Goal: Communication & Community: Answer question/provide support

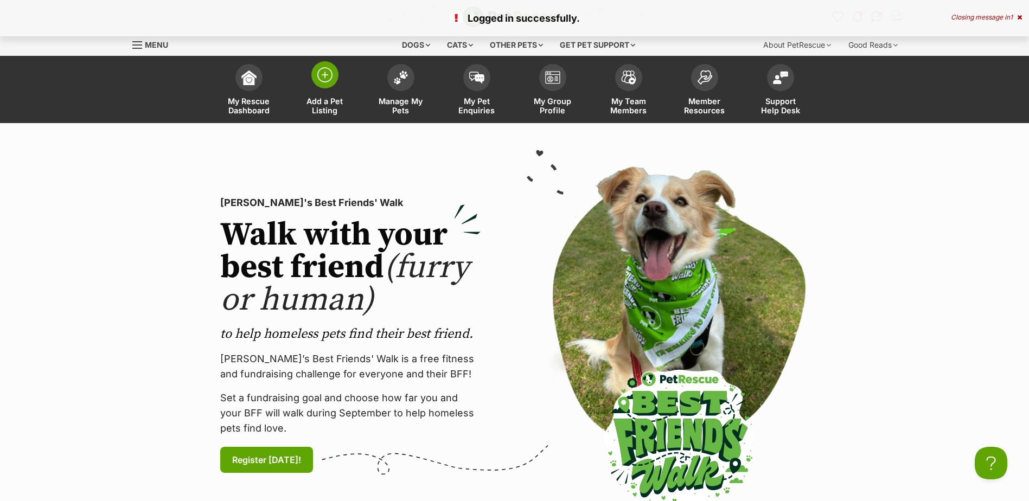
click at [331, 72] on img at bounding box center [324, 74] width 15 height 15
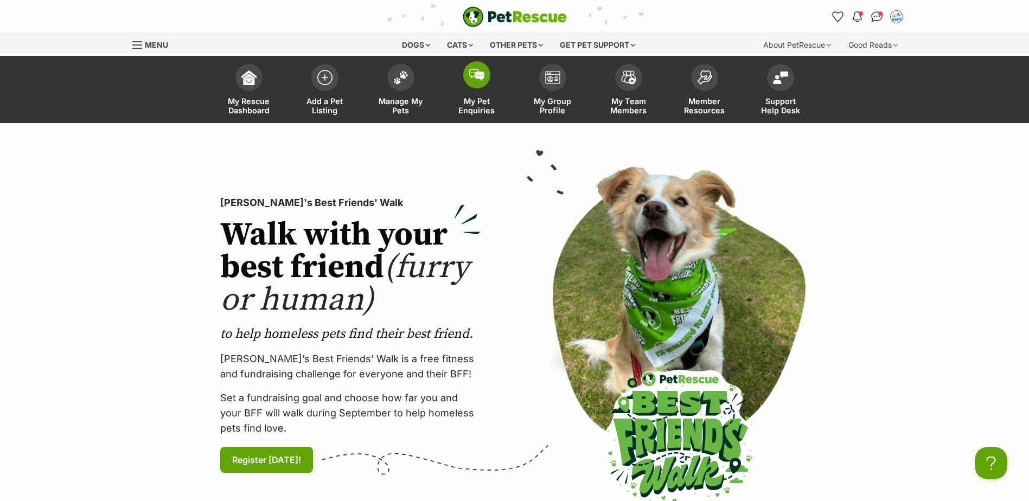
click at [484, 74] on span at bounding box center [476, 74] width 27 height 27
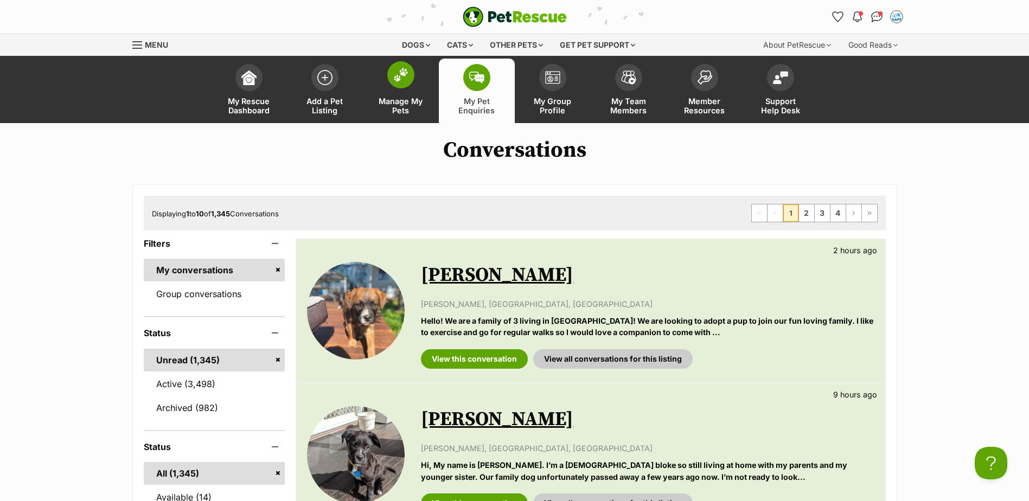
click at [400, 77] on img at bounding box center [400, 75] width 15 height 14
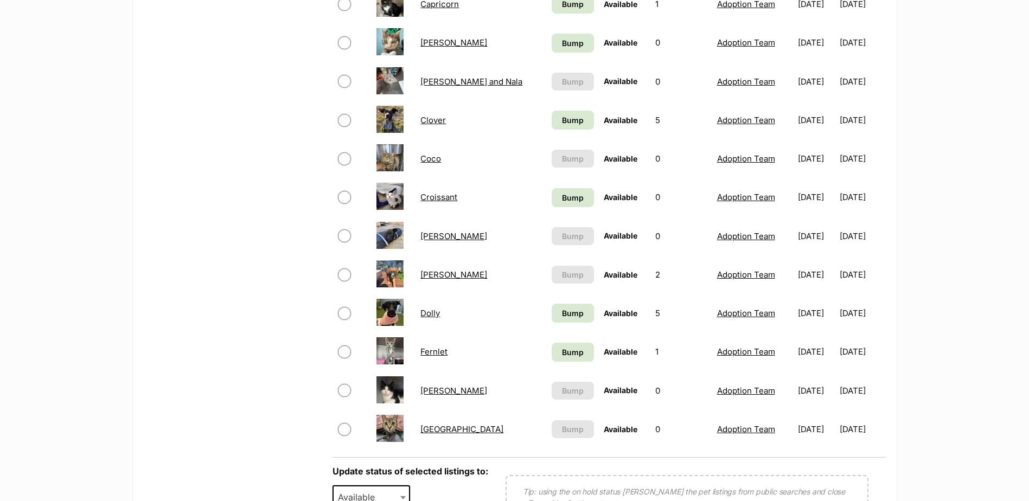
scroll to position [705, 0]
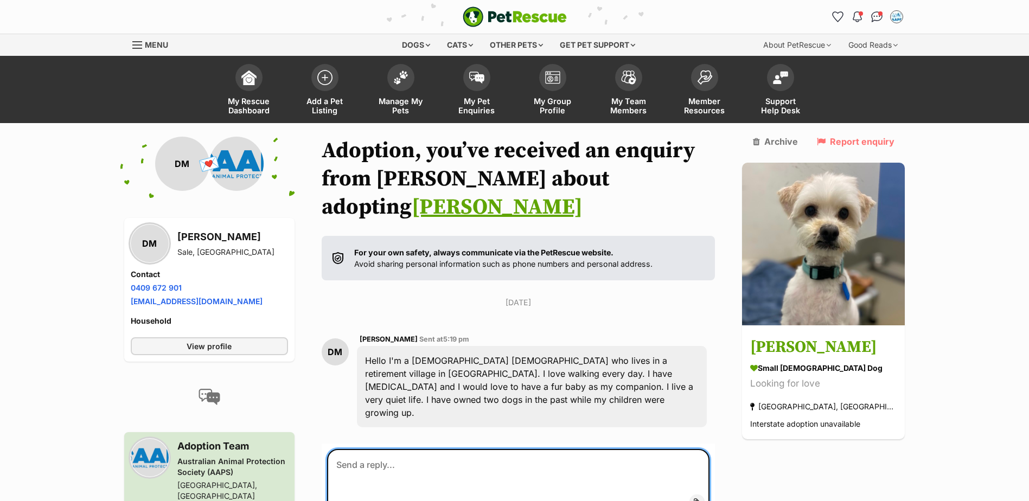
click at [401, 449] on textarea at bounding box center [518, 481] width 383 height 65
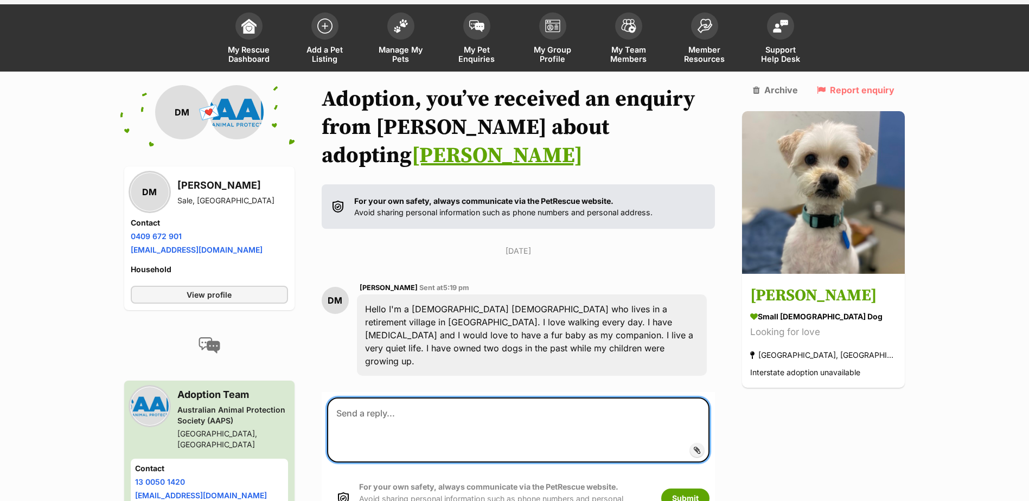
scroll to position [88, 0]
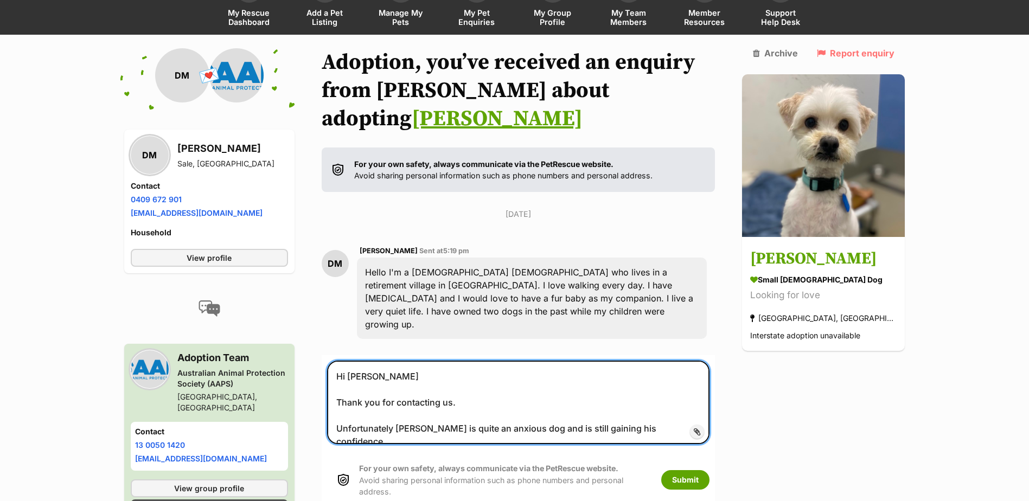
drag, startPoint x: 580, startPoint y: 381, endPoint x: 344, endPoint y: 388, distance: 236.0
click at [344, 388] on textarea "Hi Dianne Thank you for contacting us. Unfortunately Leo is quite an anxious do…" at bounding box center [518, 403] width 383 height 84
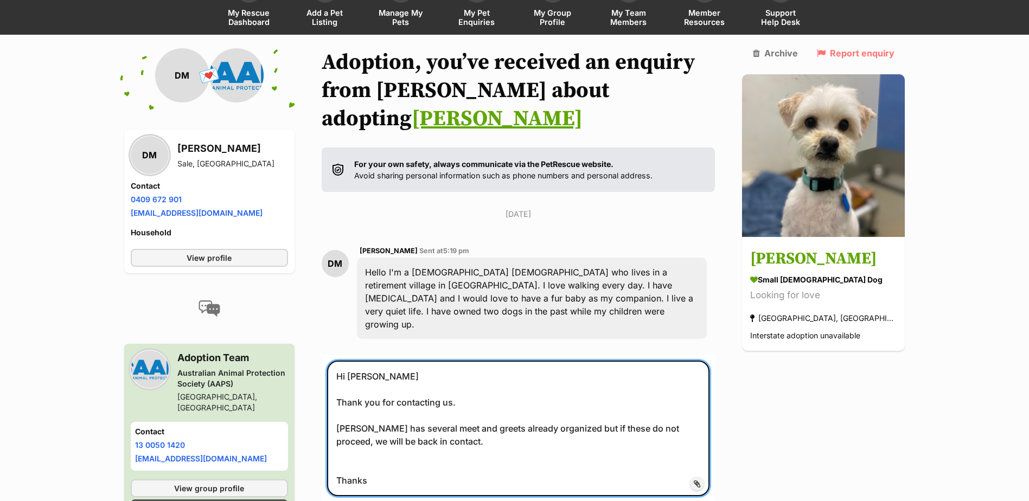
type textarea "Hi Dianne Thank you for contacting us. Leo has several meet and greets already …"
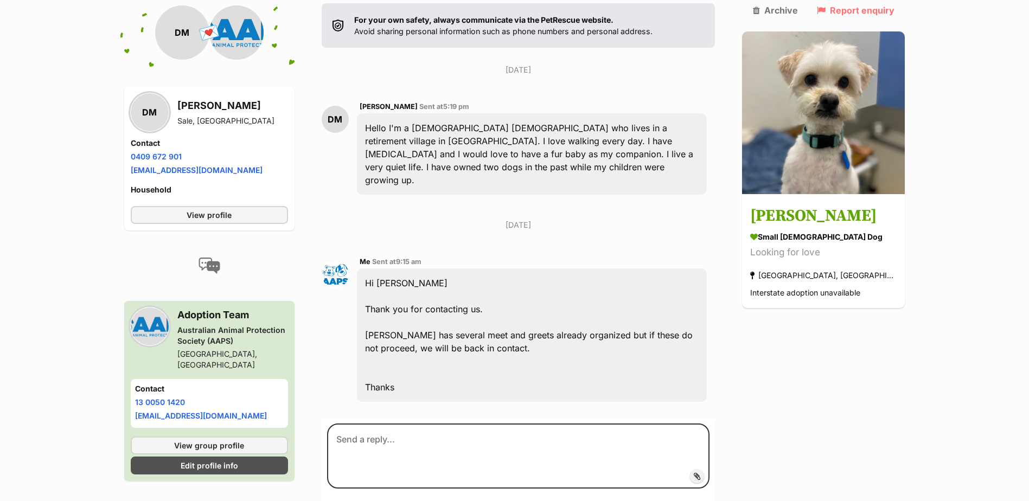
scroll to position [256, 0]
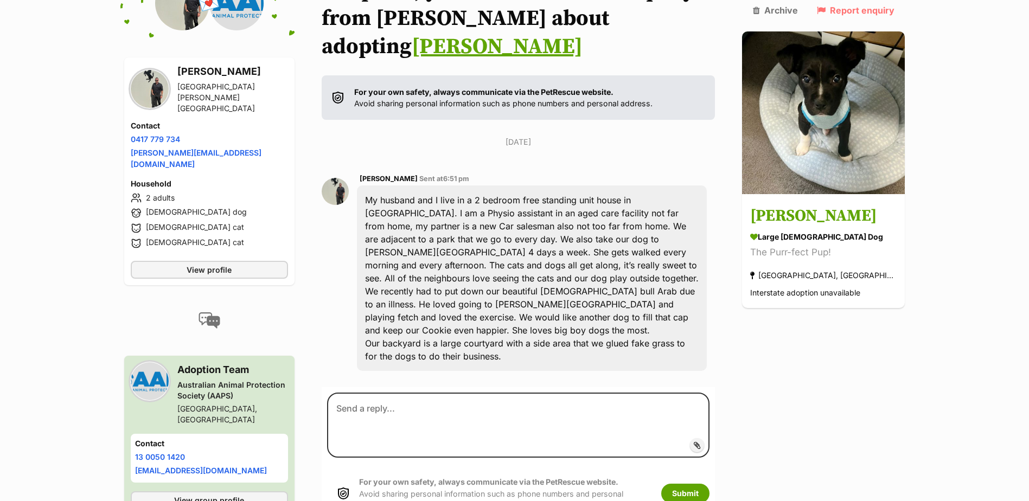
scroll to position [147, 0]
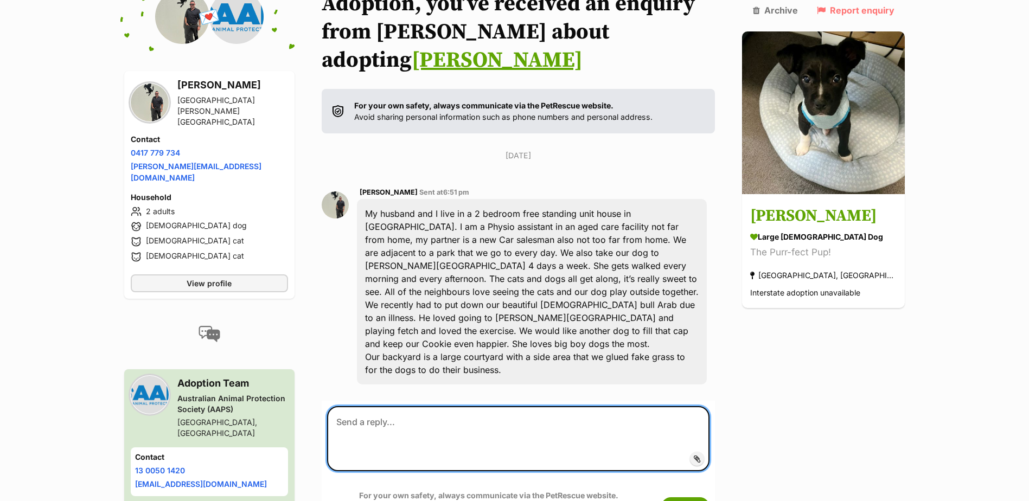
click at [386, 406] on textarea at bounding box center [518, 438] width 383 height 65
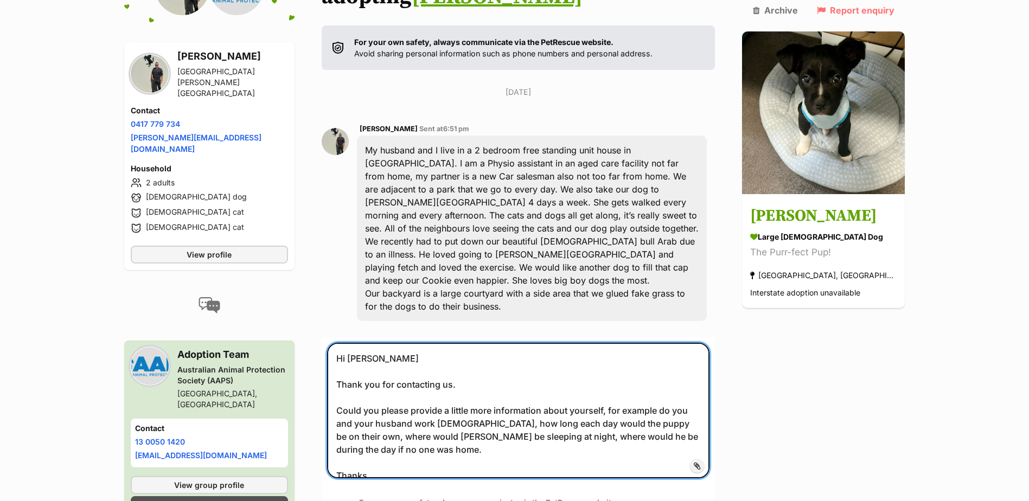
scroll to position [310, 0]
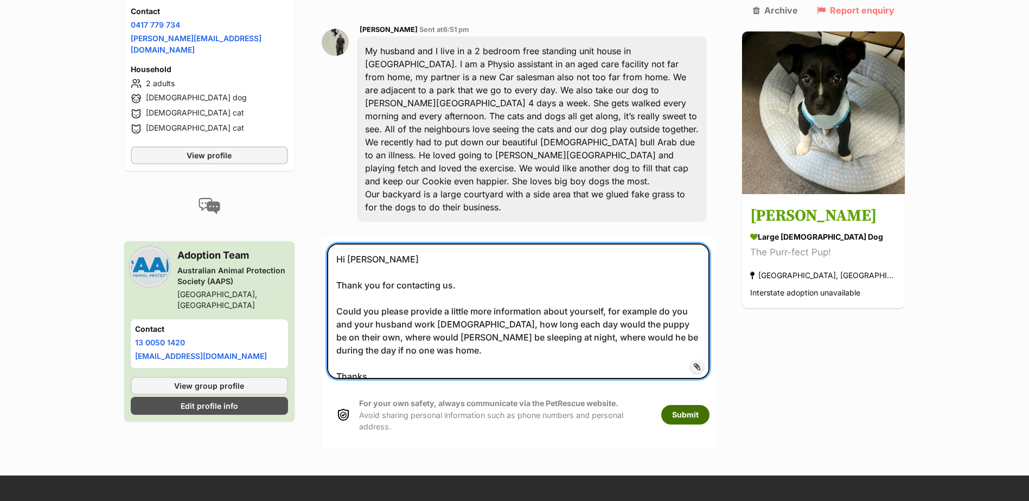
type textarea "Hi Shane Thank you for contacting us. Could you please provide a little more in…"
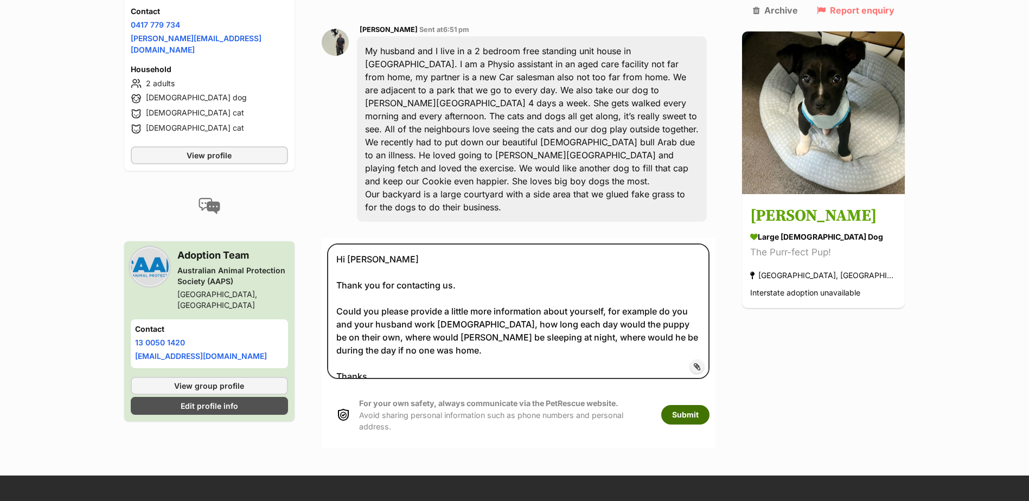
click at [709, 405] on button "Submit" at bounding box center [685, 415] width 48 height 20
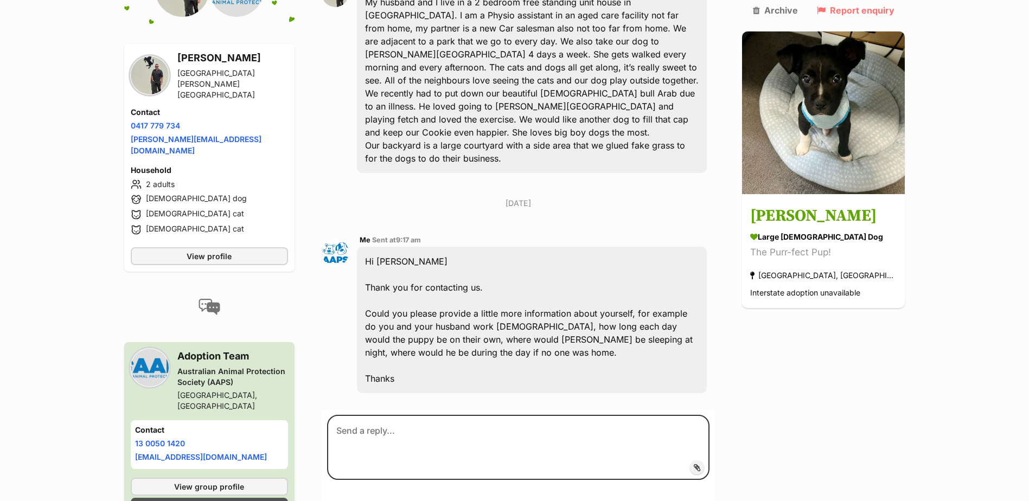
scroll to position [380, 0]
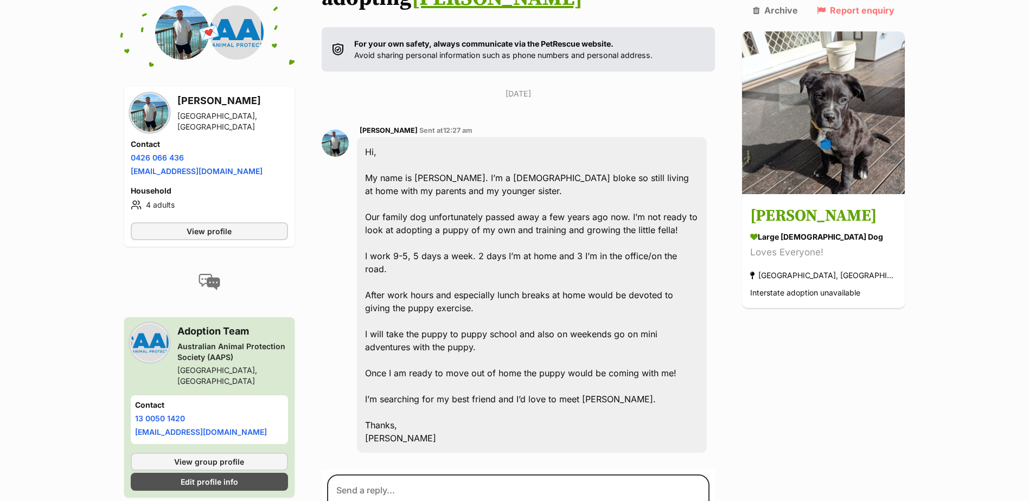
scroll to position [212, 0]
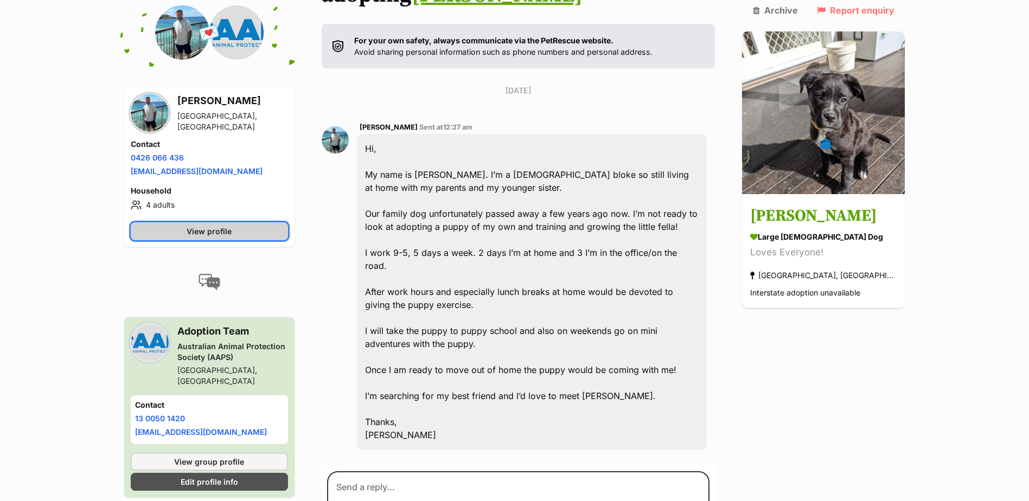
click at [214, 228] on span "View profile" at bounding box center [209, 231] width 45 height 11
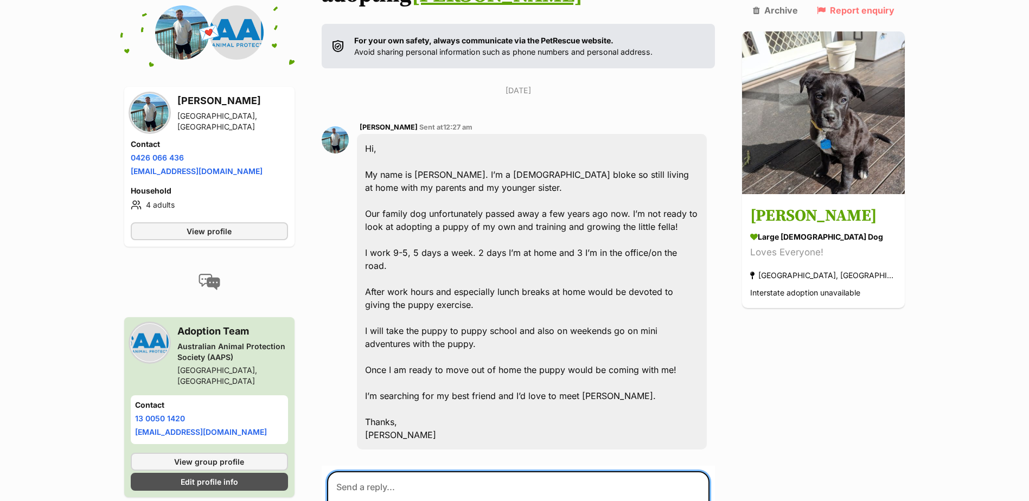
click at [425, 471] on textarea at bounding box center [518, 503] width 383 height 65
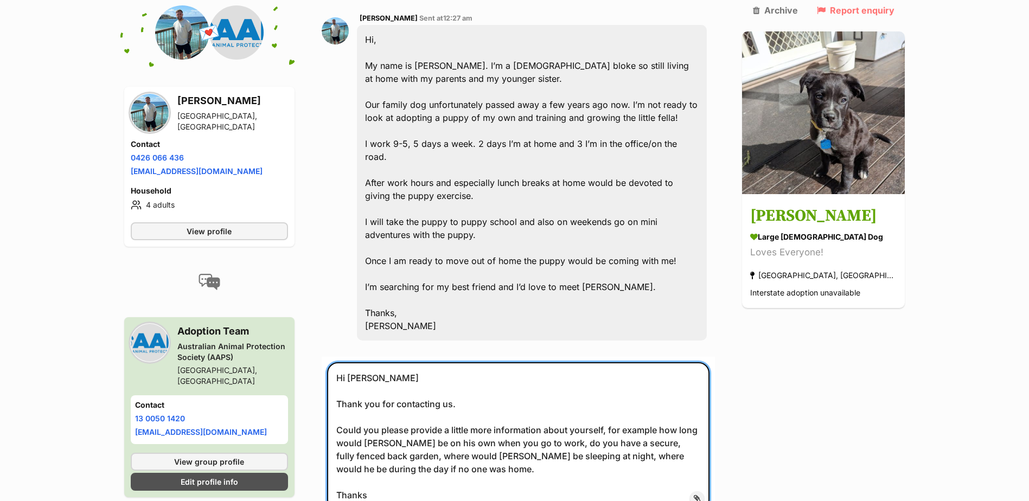
scroll to position [388, 0]
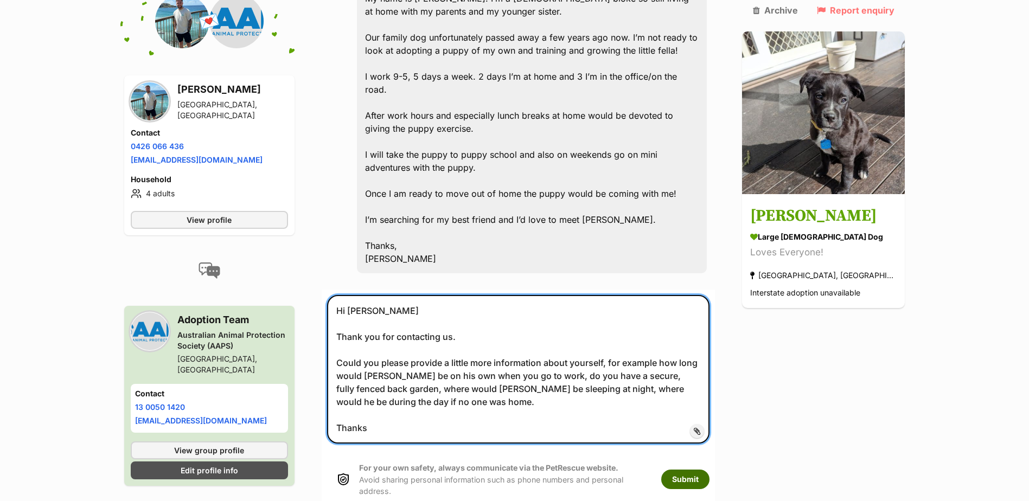
type textarea "Hi Joseph Thank you for contacting us. Could you please provide a little more i…"
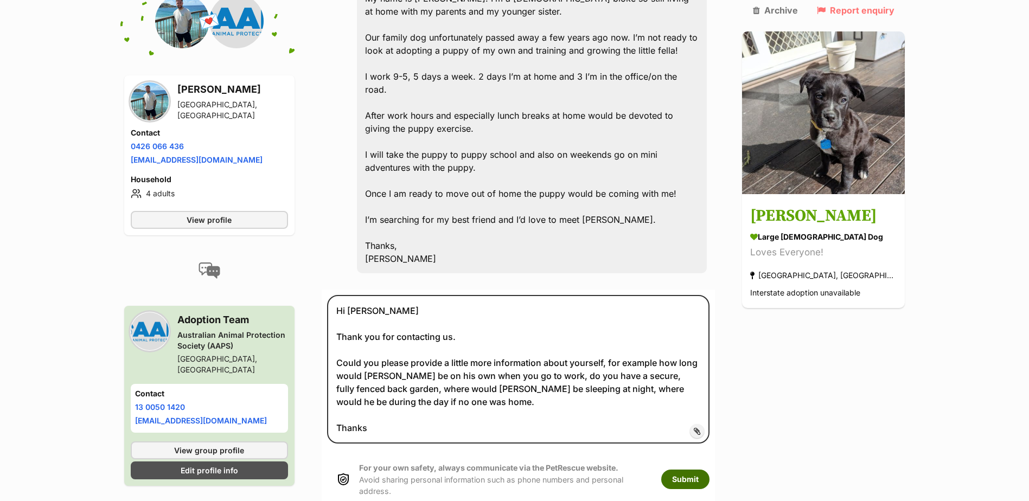
click at [709, 470] on button "Submit" at bounding box center [685, 480] width 48 height 20
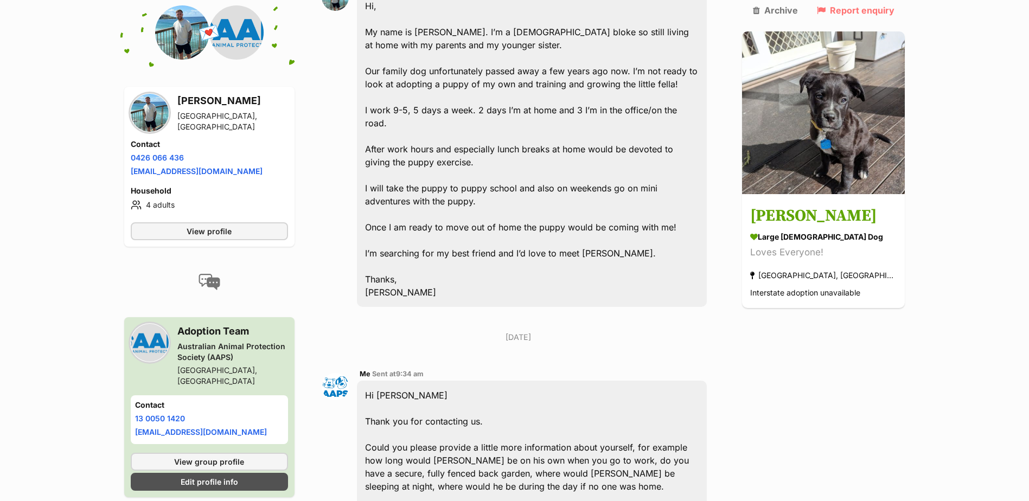
scroll to position [510, 0]
